Goal: Book appointment/travel/reservation

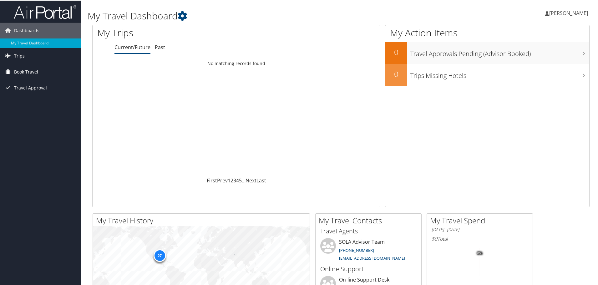
click at [18, 72] on span "Book Travel" at bounding box center [26, 71] width 24 height 16
click at [28, 92] on link "Book/Manage Online Trips" at bounding box center [40, 92] width 81 height 9
